Goal: Task Accomplishment & Management: Complete application form

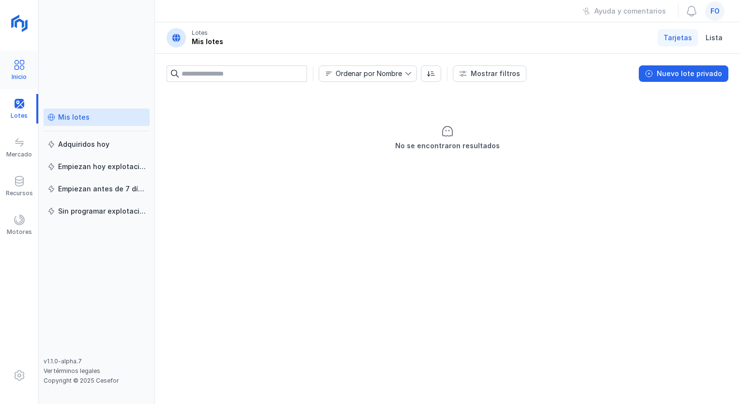
click at [21, 67] on span at bounding box center [20, 65] width 12 height 12
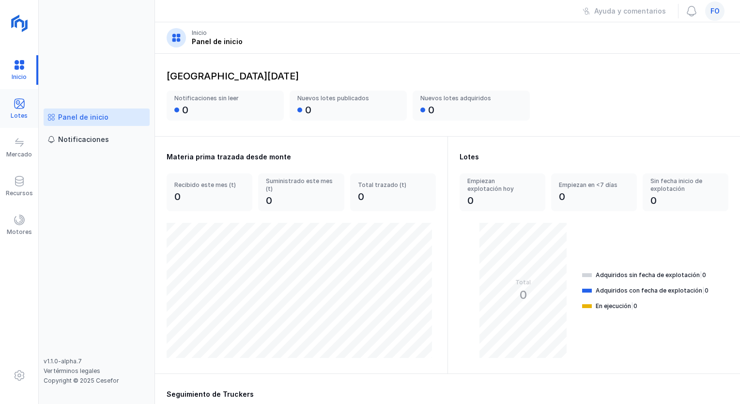
click at [15, 99] on span at bounding box center [20, 104] width 12 height 12
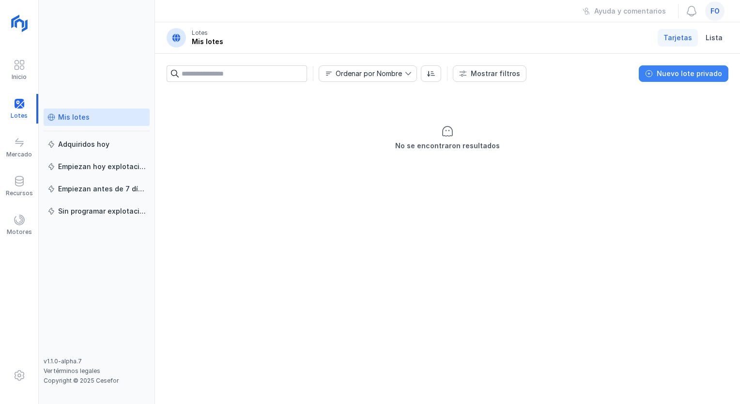
click at [677, 75] on div "Nuevo lote privado" at bounding box center [689, 74] width 65 height 10
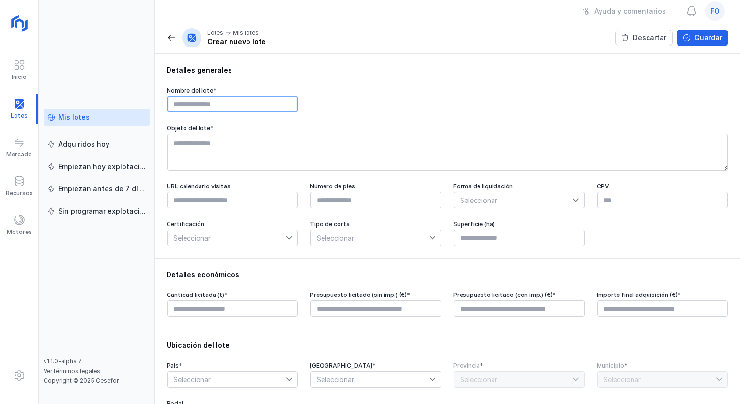
click at [212, 102] on input "text" at bounding box center [232, 104] width 131 height 16
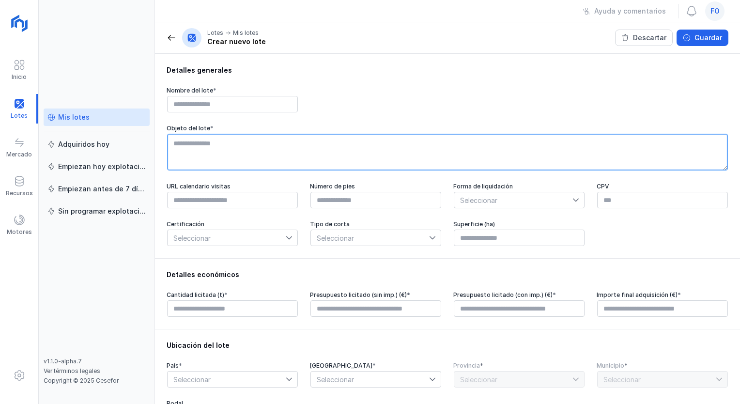
click at [208, 146] on textarea at bounding box center [447, 152] width 561 height 37
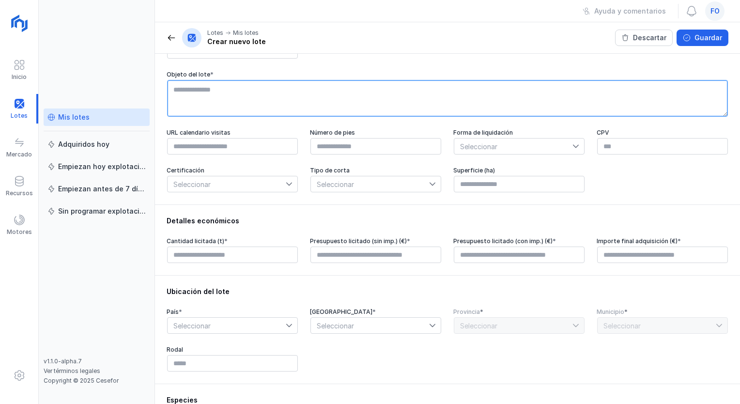
scroll to position [54, 0]
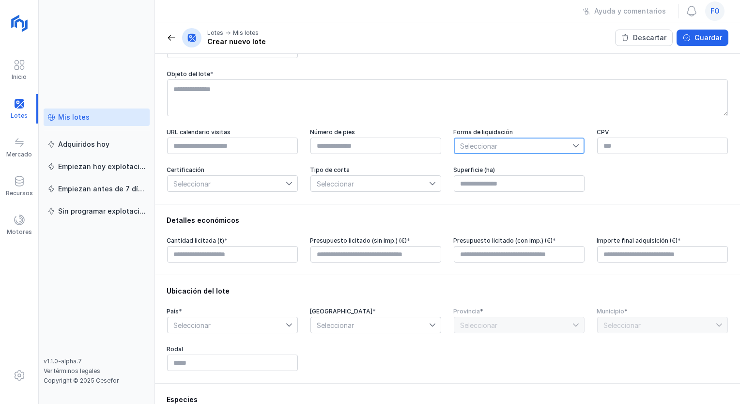
click at [511, 145] on span "Seleccionar" at bounding box center [513, 145] width 118 height 15
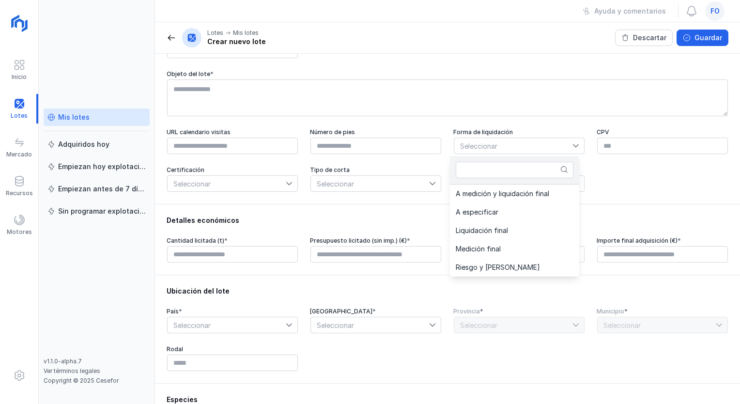
click at [628, 192] on div "URL calendario visitas Número de pies Forma de liquidación Seleccionar CPV Cert…" at bounding box center [448, 160] width 562 height 64
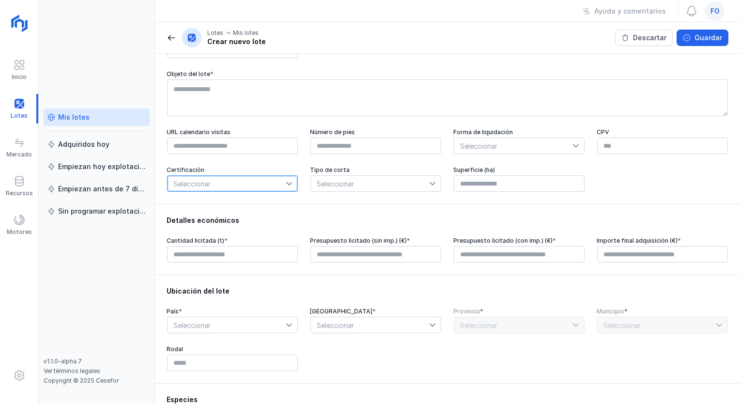
click at [282, 191] on span "Seleccionar" at bounding box center [227, 183] width 118 height 15
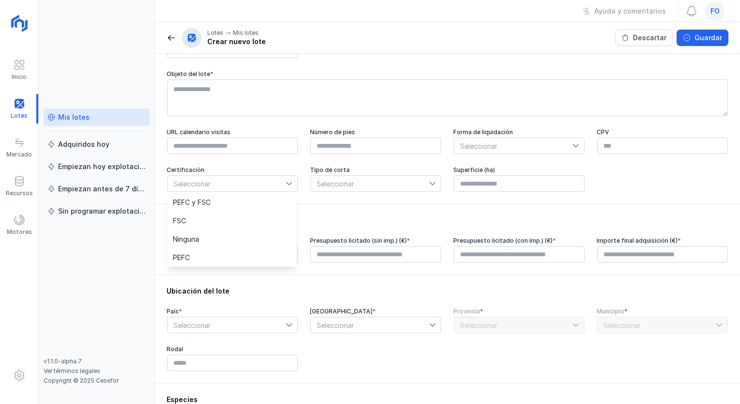
click at [355, 221] on div "Detalles económicos" at bounding box center [448, 220] width 562 height 10
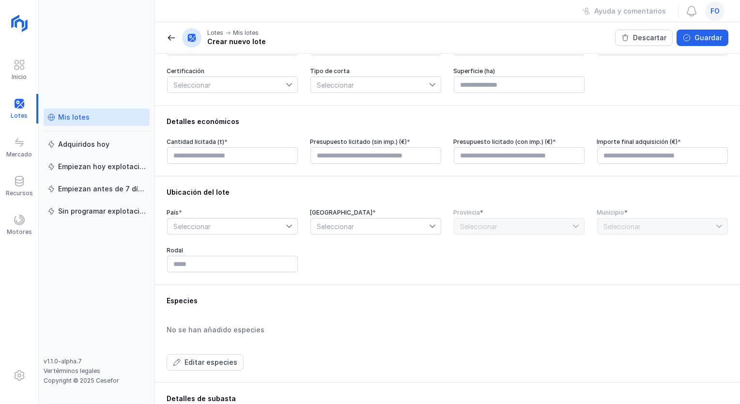
scroll to position [153, 0]
click at [218, 154] on input "text" at bounding box center [232, 155] width 131 height 16
type input "******"
click at [200, 225] on span "Seleccionar" at bounding box center [227, 225] width 118 height 15
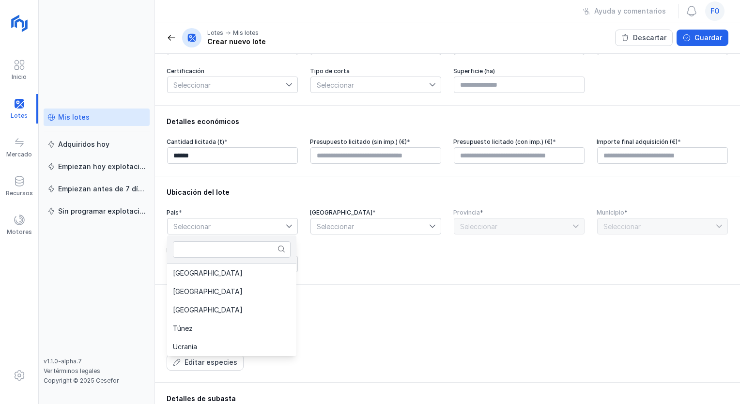
click at [353, 194] on div "Ubicación del lote" at bounding box center [448, 192] width 562 height 10
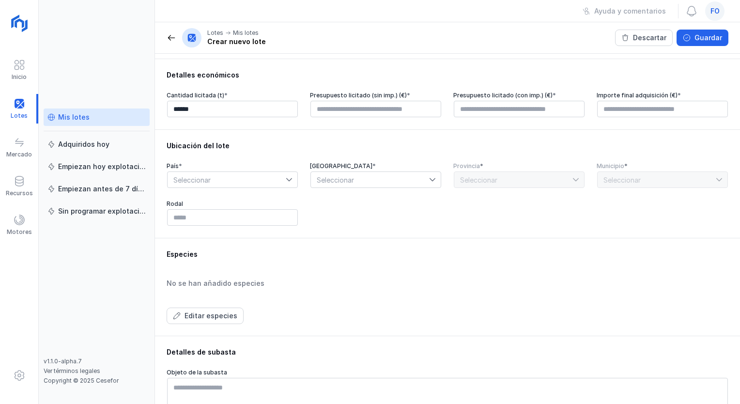
scroll to position [200, 0]
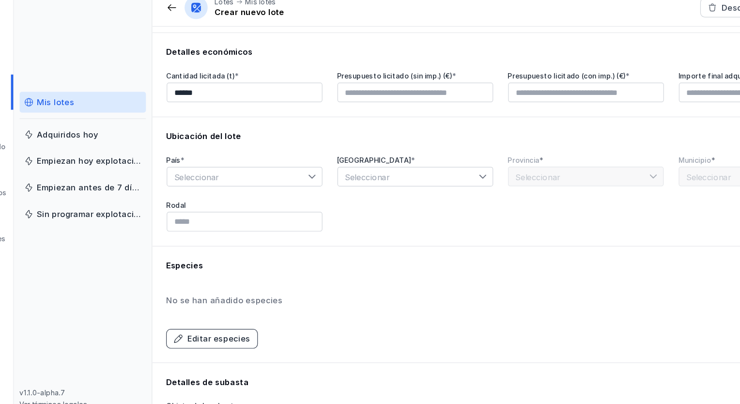
click at [208, 319] on div "Editar especies" at bounding box center [211, 316] width 53 height 10
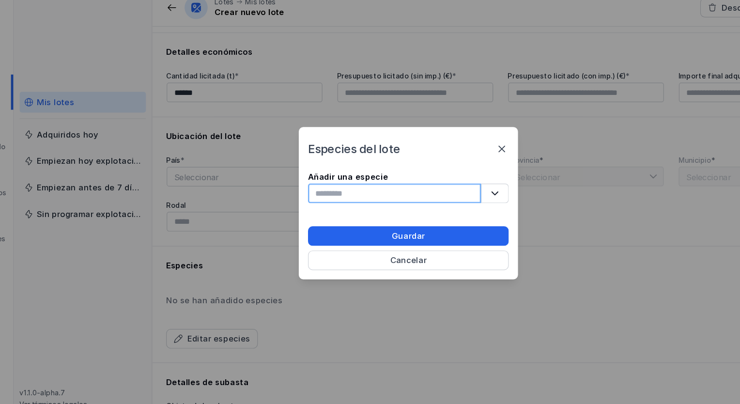
click at [326, 201] on input "text" at bounding box center [358, 193] width 145 height 16
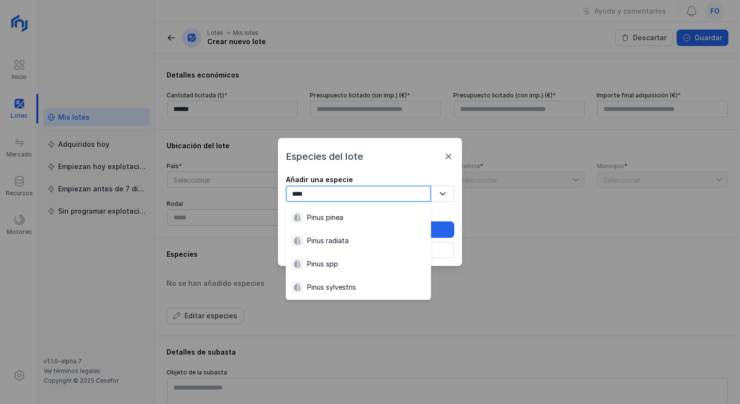
scroll to position [149, 0]
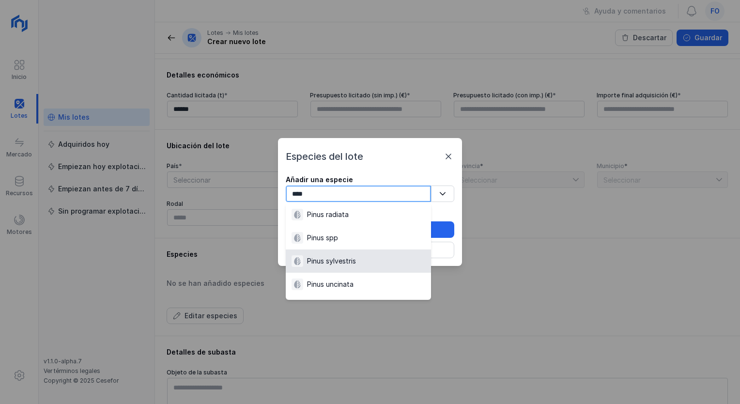
type input "****"
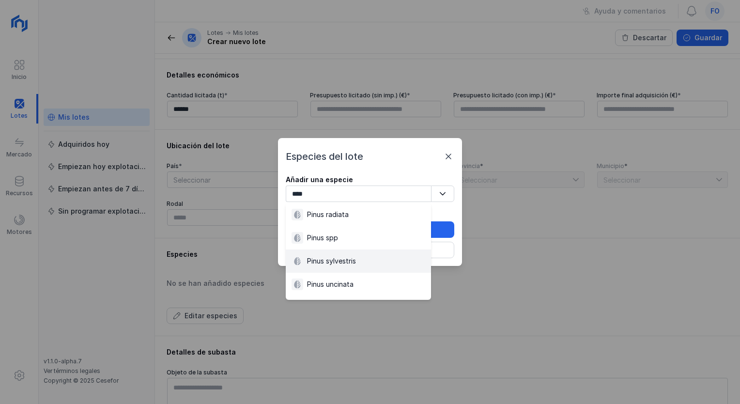
click at [364, 268] on li "Pinus sylvestris" at bounding box center [358, 260] width 145 height 23
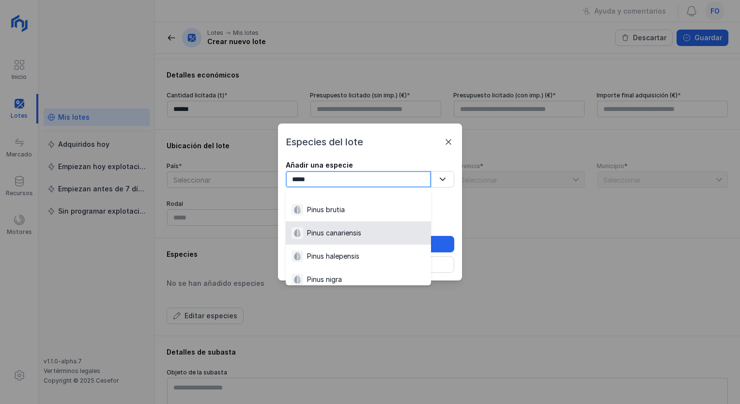
scroll to position [15, 0]
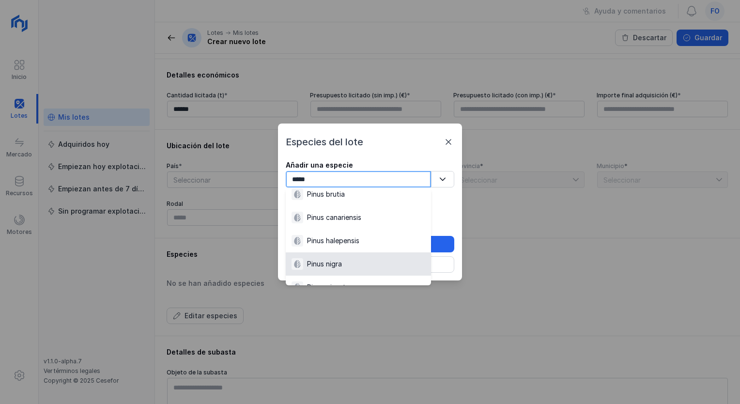
type input "*****"
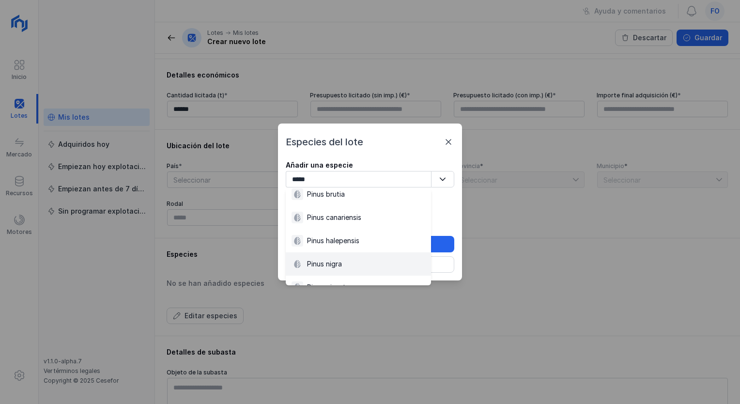
click at [338, 262] on div "Pinus nigra" at bounding box center [324, 264] width 35 height 10
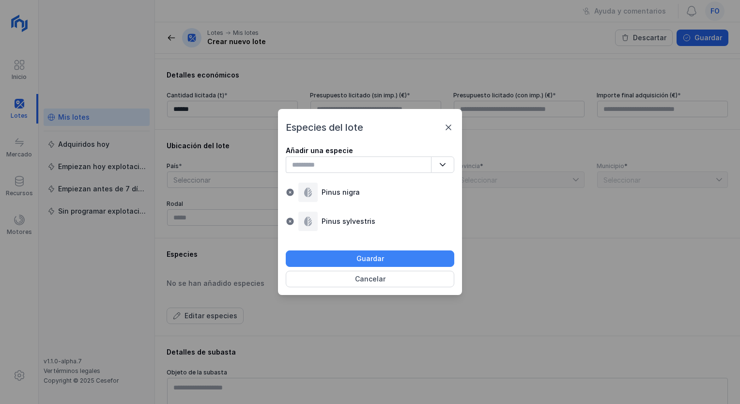
click at [329, 254] on button "Guardar" at bounding box center [370, 258] width 169 height 16
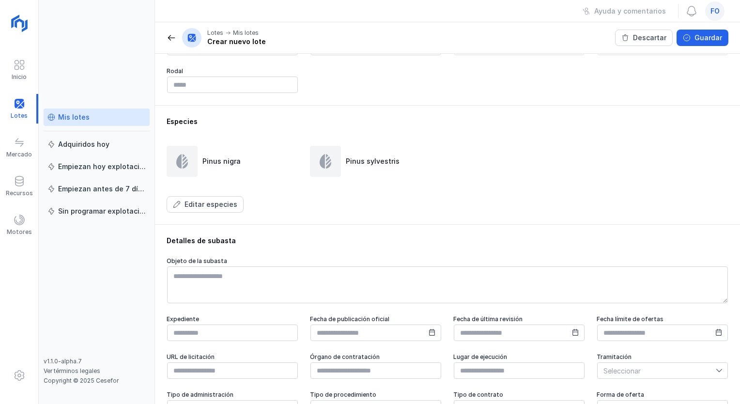
scroll to position [341, 0]
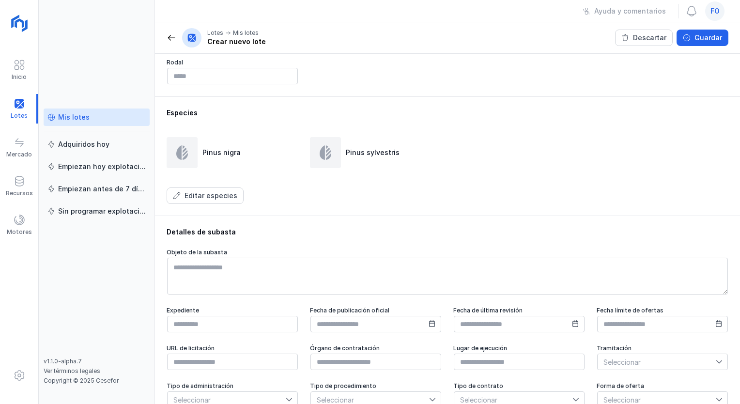
drag, startPoint x: 230, startPoint y: 233, endPoint x: 154, endPoint y: 258, distance: 79.9
click at [154, 258] on div "Inicio Lotes Mercado Recursos Motores Mis lotes Adquiridos hoy Empiezan hoy exp…" at bounding box center [370, 202] width 740 height 404
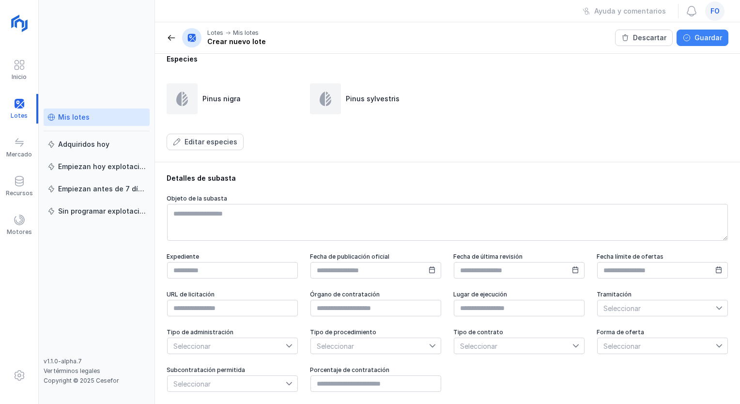
click at [712, 44] on button "Guardar" at bounding box center [703, 38] width 52 height 16
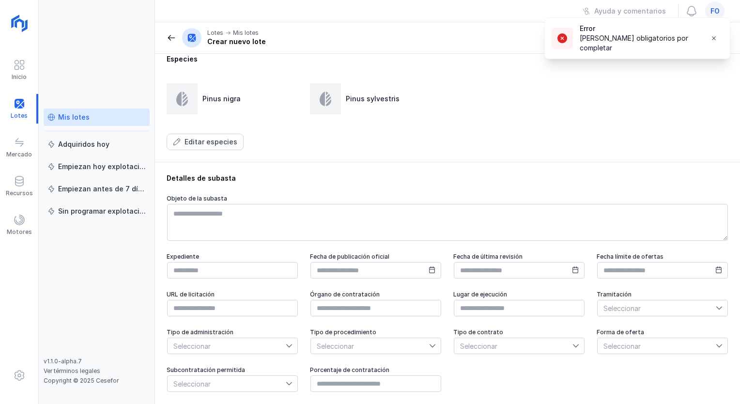
click at [712, 44] on button "button" at bounding box center [714, 38] width 20 height 16
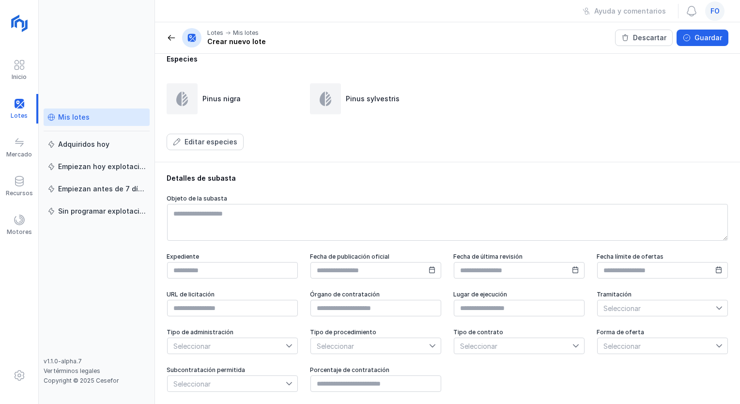
scroll to position [0, 0]
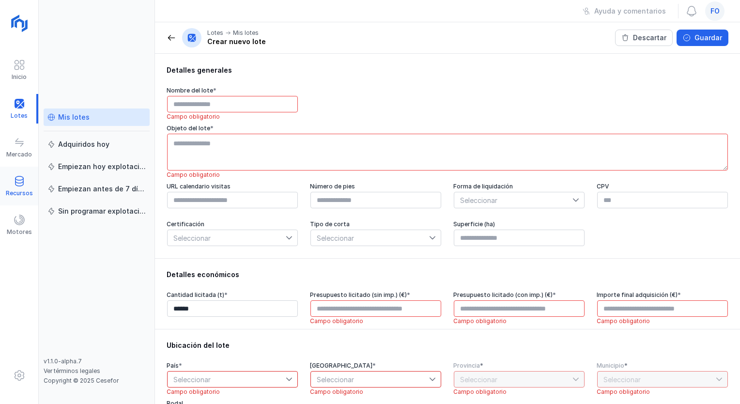
click at [23, 195] on div "Recursos" at bounding box center [19, 193] width 27 height 8
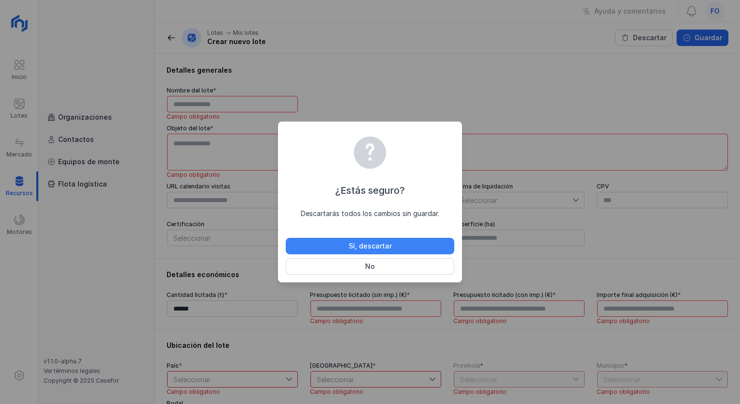
click at [409, 240] on button "Sí, descartar" at bounding box center [370, 246] width 169 height 16
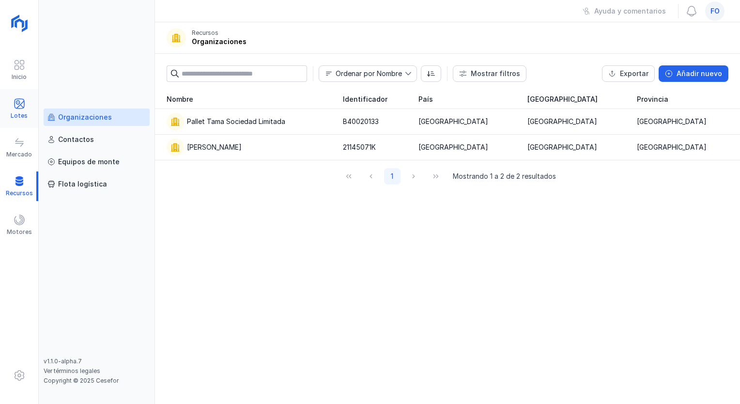
click at [27, 108] on div "Lotes" at bounding box center [19, 109] width 38 height 30
